Goal: Information Seeking & Learning: Learn about a topic

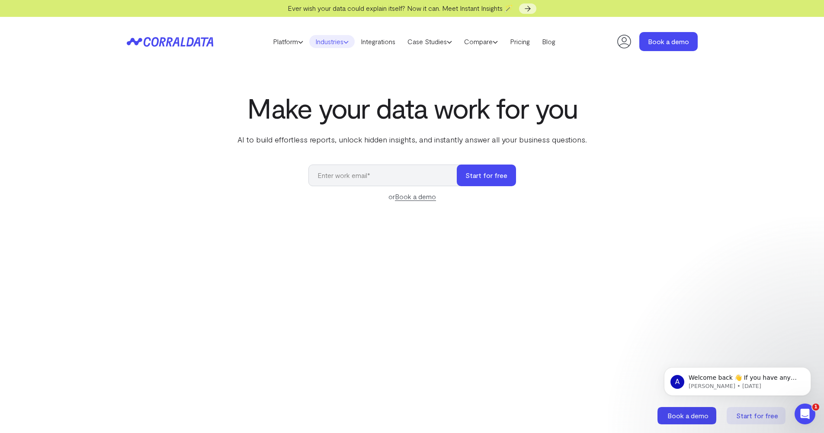
click at [340, 42] on link "Industries" at bounding box center [331, 41] width 45 height 13
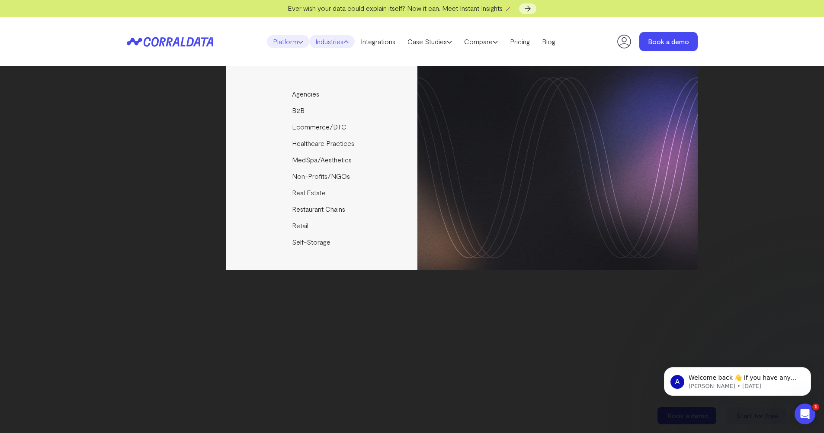
click at [293, 47] on link "Platform" at bounding box center [288, 41] width 42 height 13
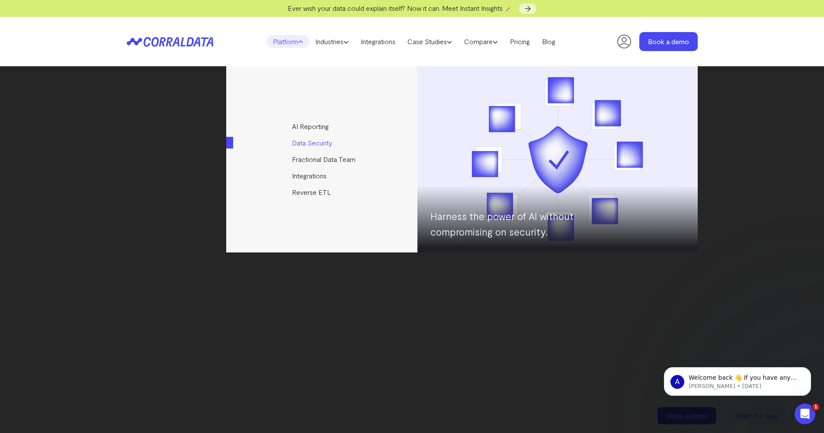
click at [311, 145] on link "Data Security" at bounding box center [322, 143] width 193 height 16
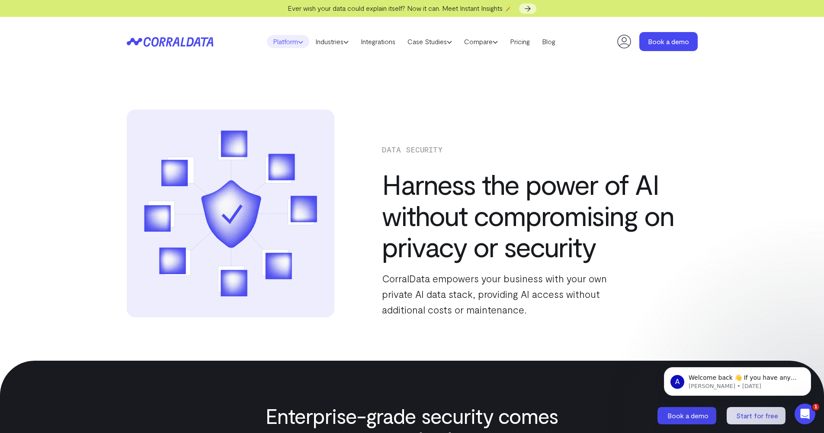
click at [288, 35] on link "Platform" at bounding box center [288, 41] width 42 height 13
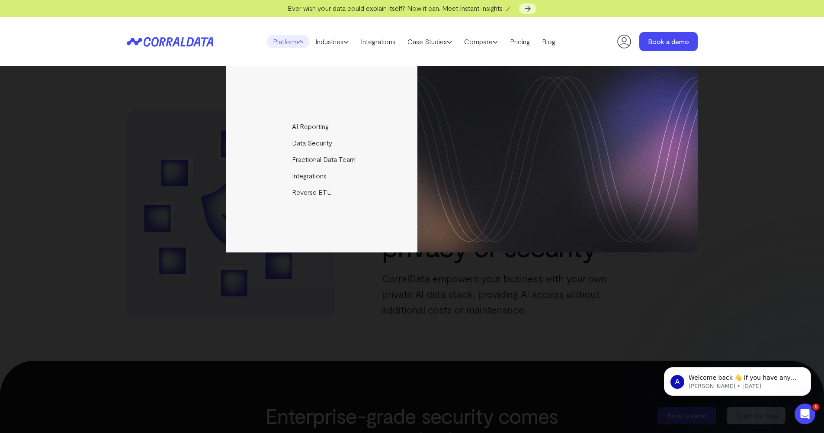
click at [516, 292] on div "AI Reporting Use AI to effortlessly answer any business questions from all your…" at bounding box center [412, 249] width 824 height 366
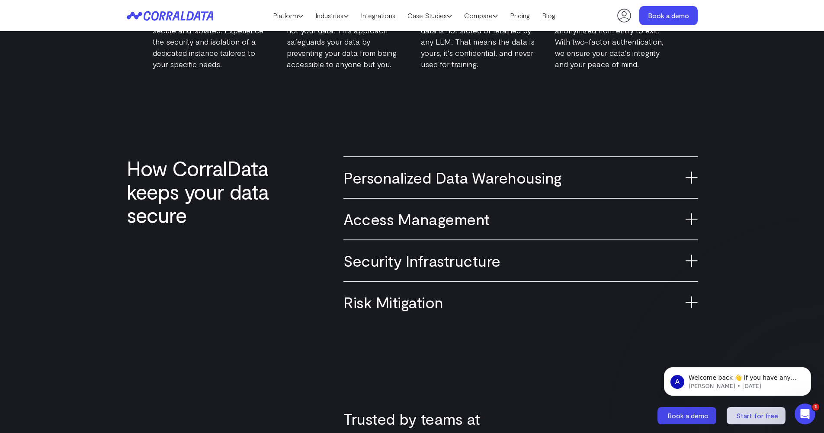
scroll to position [511, 0]
click at [508, 209] on div "Access Management Our robust authorization protocols ensure that only designate…" at bounding box center [521, 219] width 354 height 42
click at [509, 186] on h3 "Personalized Data Warehousing" at bounding box center [521, 177] width 354 height 19
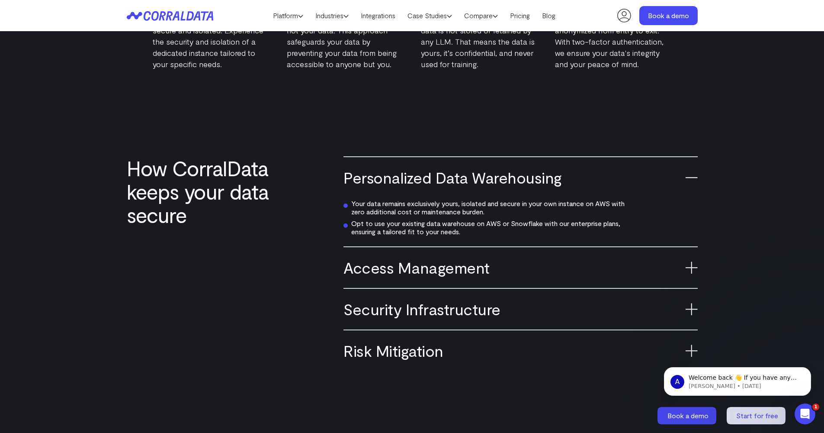
click at [485, 304] on h3 "Security Infrastructure" at bounding box center [521, 308] width 354 height 19
